Goal: Task Accomplishment & Management: Manage account settings

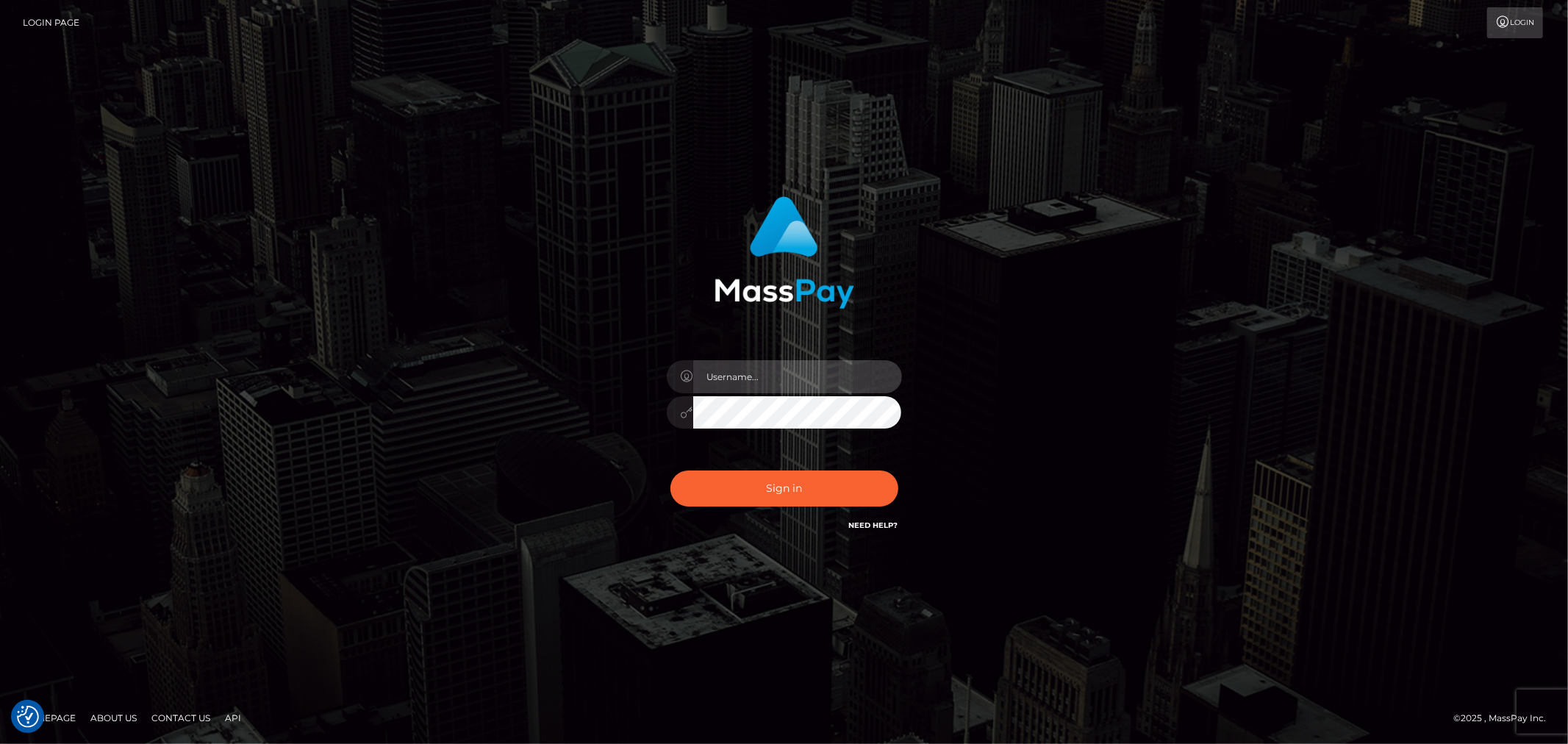
click at [791, 365] on input "text" at bounding box center [797, 376] width 209 height 33
type input "[PERSON_NAME].B2"
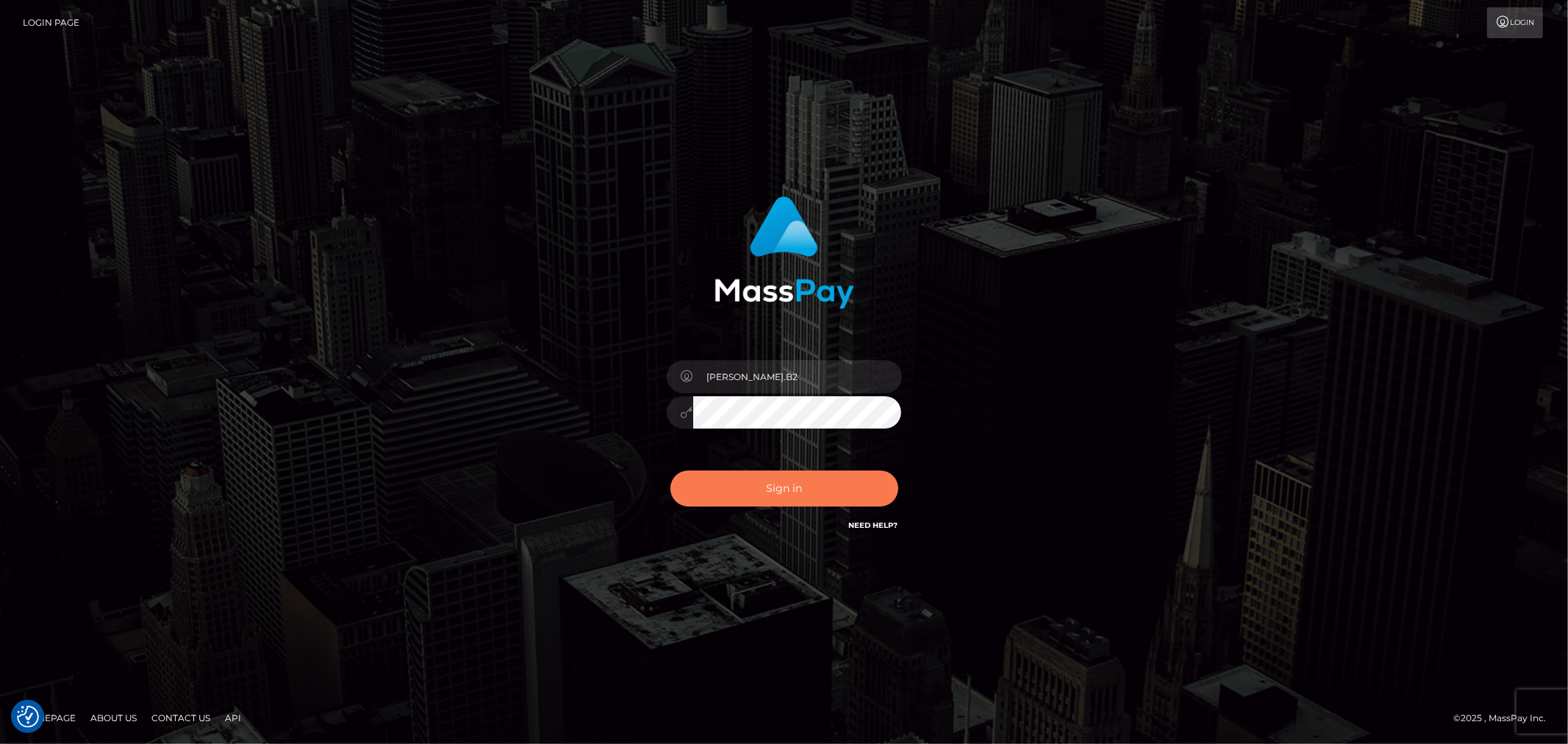
click at [824, 483] on button "Sign in" at bounding box center [784, 488] width 227 height 36
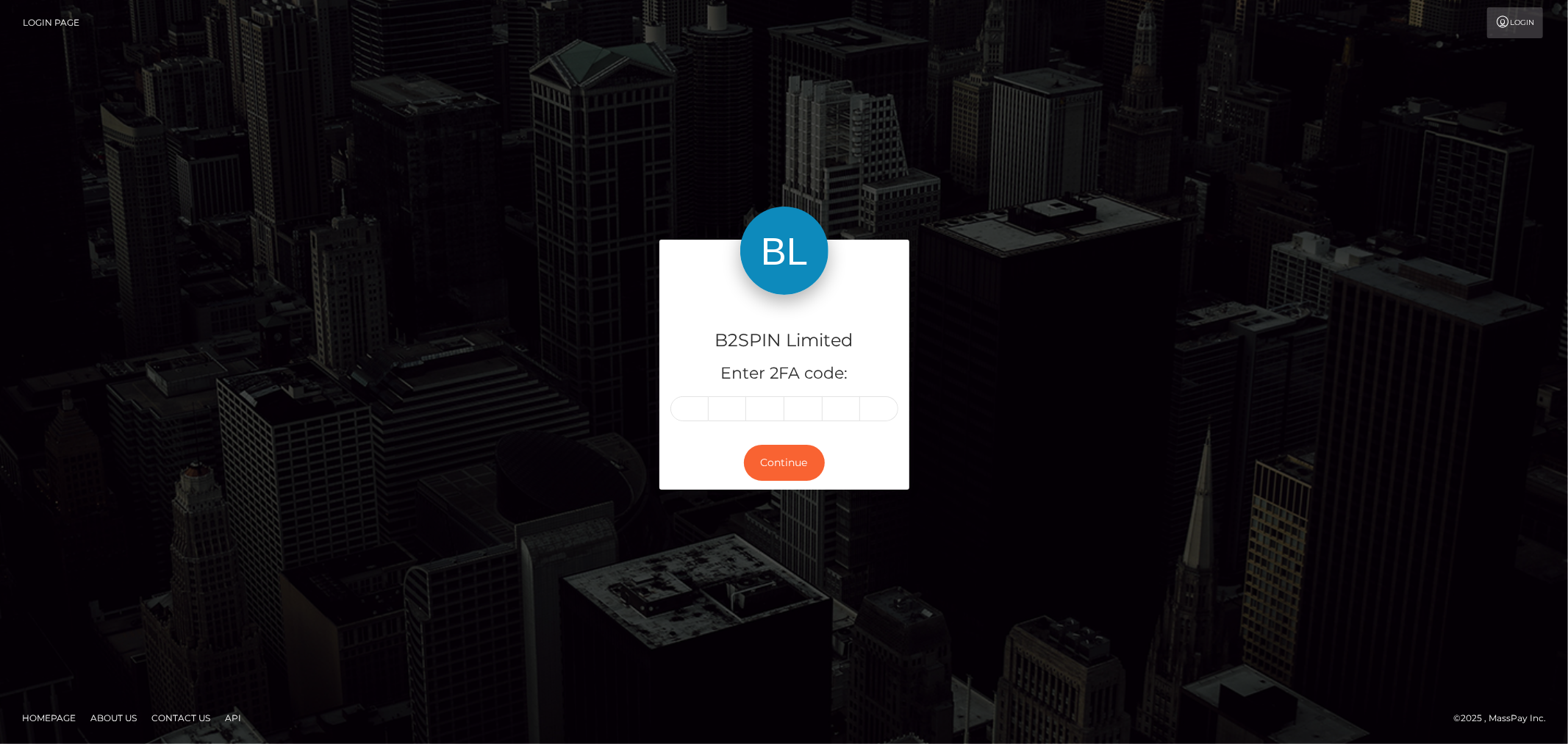
click at [702, 414] on input "text" at bounding box center [690, 408] width 39 height 25
click at [695, 405] on input "text" at bounding box center [690, 408] width 39 height 25
type input "5"
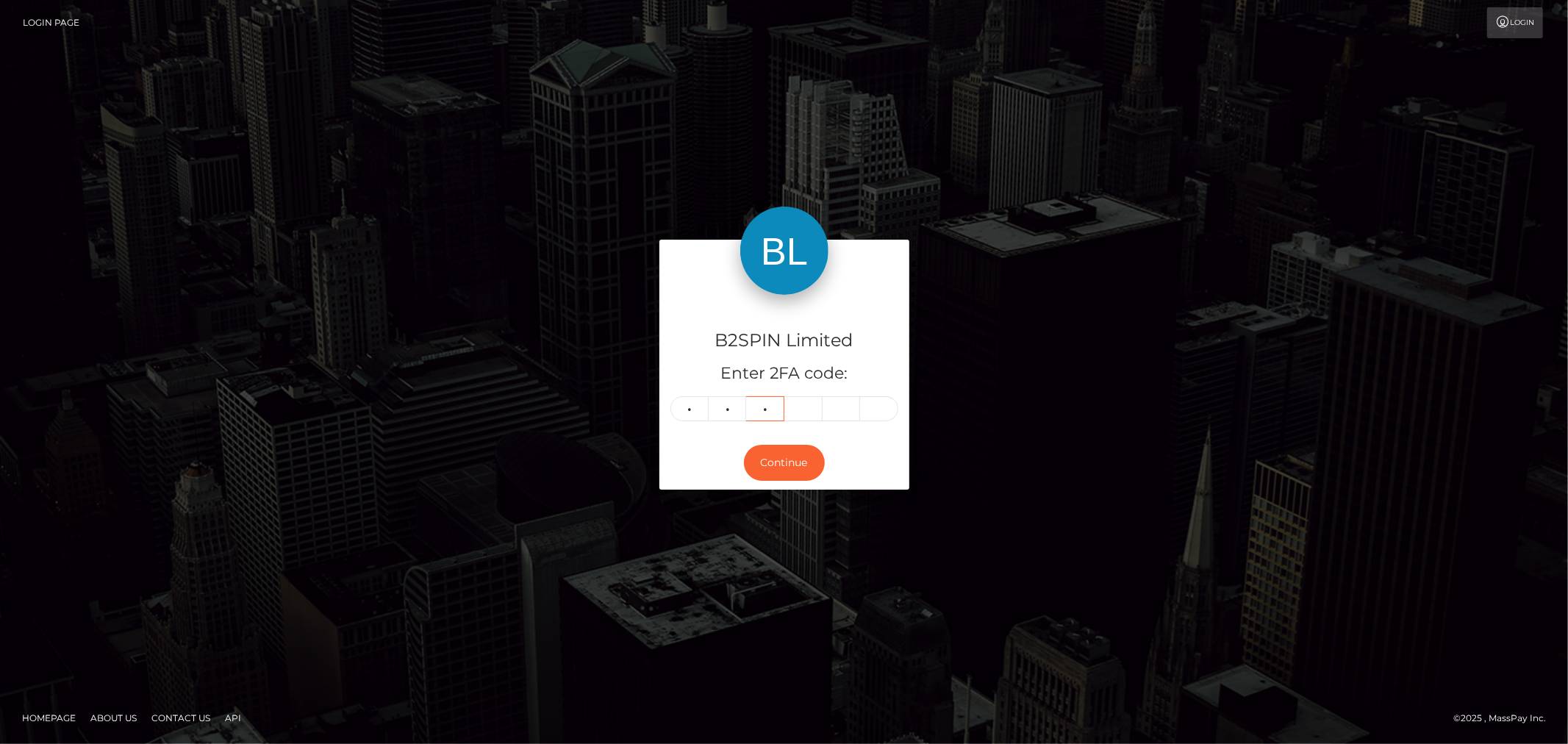
type input "5"
type input "9"
type input "2"
type input "8"
click at [790, 472] on button "Continue" at bounding box center [784, 463] width 81 height 36
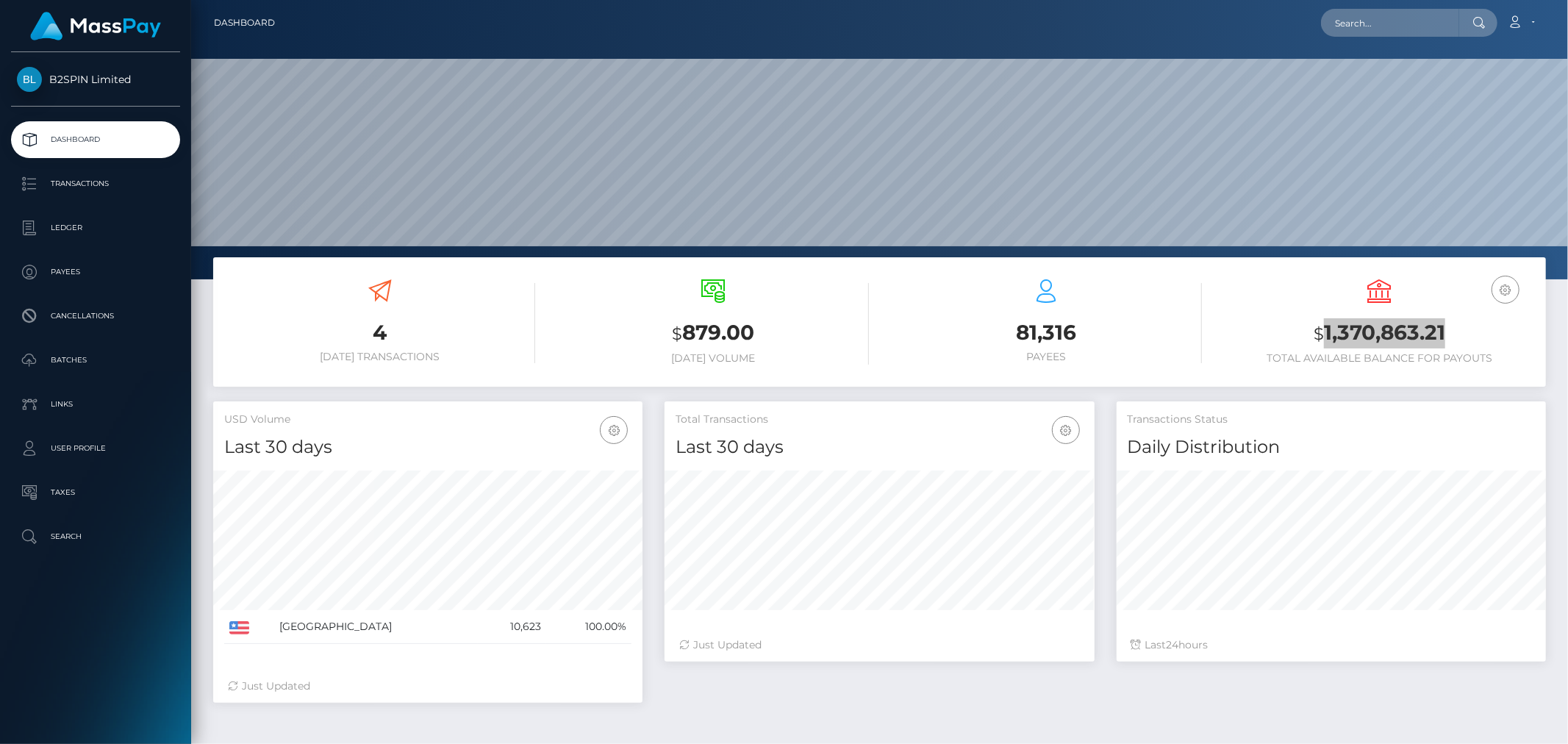
scroll to position [261, 429]
